Goal: Task Accomplishment & Management: Complete application form

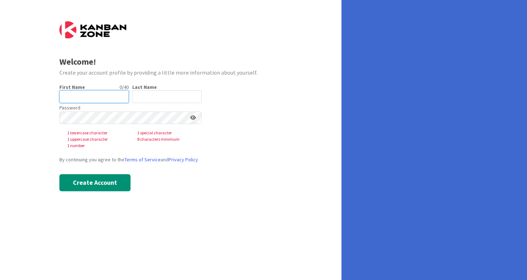
click at [100, 100] on input "text" at bounding box center [93, 96] width 69 height 13
click at [168, 91] on input "text" at bounding box center [166, 96] width 69 height 13
click at [74, 94] on input "text" at bounding box center [93, 96] width 69 height 13
click at [78, 96] on input "text" at bounding box center [93, 96] width 69 height 13
click at [144, 98] on input "text" at bounding box center [166, 96] width 69 height 13
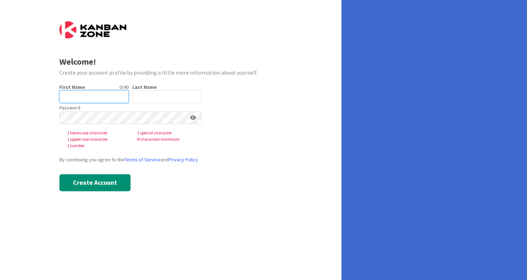
click at [110, 100] on input "text" at bounding box center [93, 96] width 69 height 13
click at [164, 98] on input "text" at bounding box center [166, 96] width 69 height 13
click at [83, 93] on input "text" at bounding box center [93, 96] width 69 height 13
click at [154, 100] on input "text" at bounding box center [166, 96] width 69 height 13
click at [79, 99] on input "text" at bounding box center [93, 96] width 69 height 13
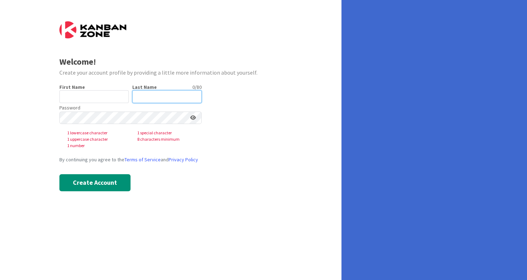
click at [173, 95] on input "text" at bounding box center [166, 96] width 69 height 13
click at [96, 94] on input "text" at bounding box center [93, 96] width 69 height 13
click at [173, 94] on input "text" at bounding box center [166, 96] width 69 height 13
click at [280, 94] on form "Welcome! Create your account profile by providing a little more information abo…" at bounding box center [170, 106] width 223 height 170
click at [207, 71] on div "Create your account profile by providing a little more information about yourse…" at bounding box center [170, 72] width 223 height 9
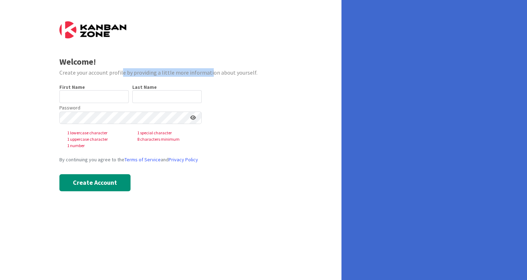
drag, startPoint x: 207, startPoint y: 71, endPoint x: 120, endPoint y: 69, distance: 87.6
click at [120, 69] on div "Create your account profile by providing a little more information about yourse…" at bounding box center [170, 72] width 223 height 9
click at [117, 68] on div "Create your account profile by providing a little more information about yourse…" at bounding box center [170, 72] width 223 height 9
drag, startPoint x: 99, startPoint y: 69, endPoint x: 137, endPoint y: 69, distance: 38.4
click at [137, 69] on div "Create your account profile by providing a little more information about yourse…" at bounding box center [170, 72] width 223 height 9
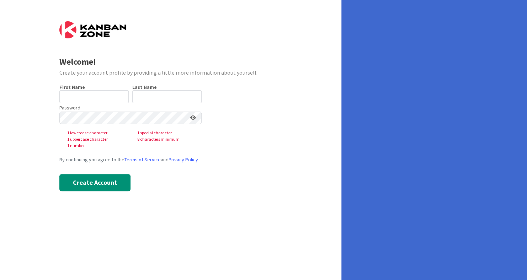
drag, startPoint x: 137, startPoint y: 69, endPoint x: 199, endPoint y: 66, distance: 62.0
click at [199, 66] on div "Welcome!" at bounding box center [170, 62] width 223 height 13
click at [267, 117] on form "Welcome! Create your account profile by providing a little more information abo…" at bounding box center [170, 106] width 223 height 170
